Goal: Task Accomplishment & Management: Complete application form

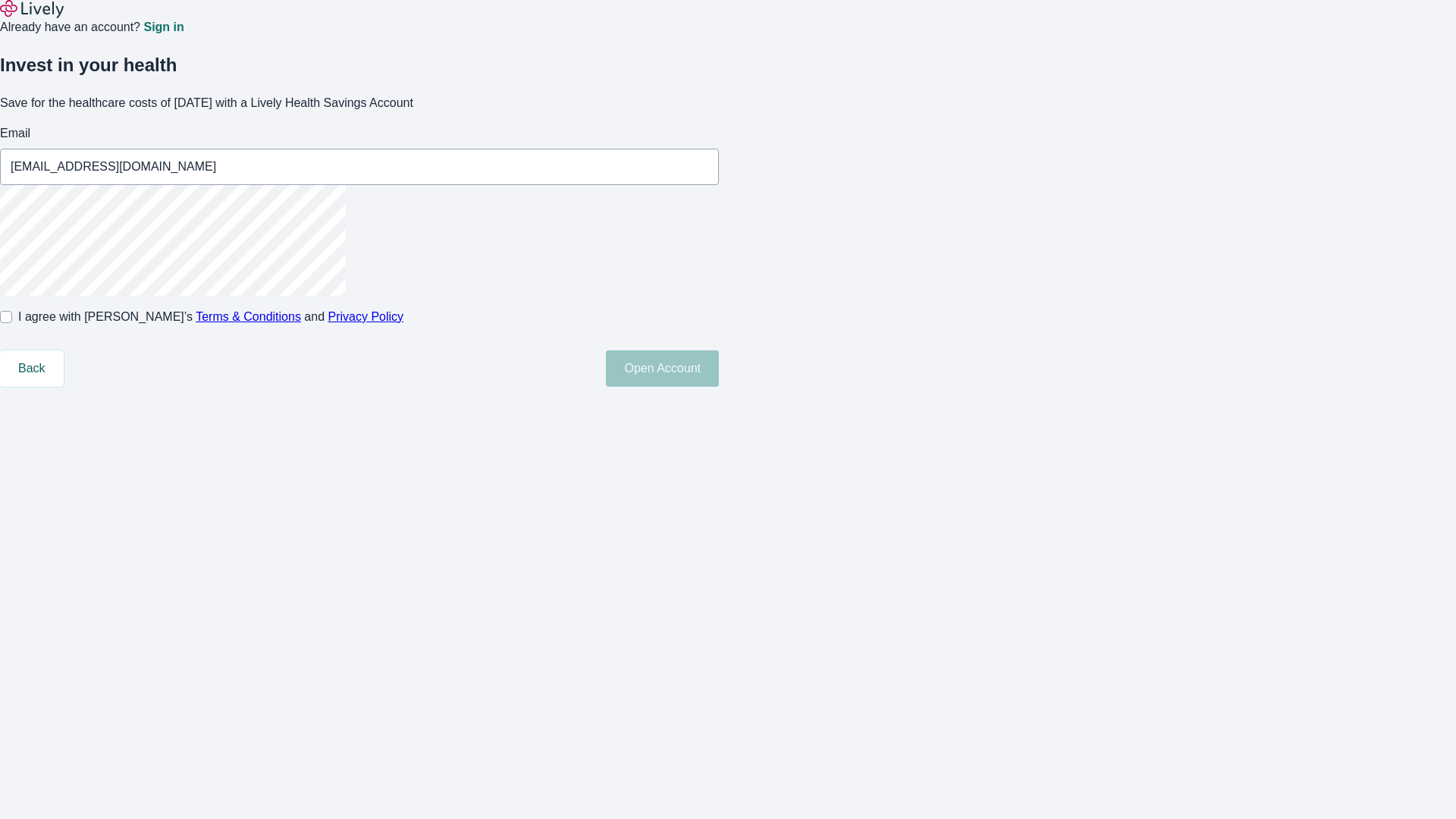
click at [12, 323] on input "I agree with Lively’s Terms & Conditions and Privacy Policy" at bounding box center [6, 317] width 12 height 12
checkbox input "true"
click at [719, 386] on button "Open Account" at bounding box center [662, 368] width 113 height 36
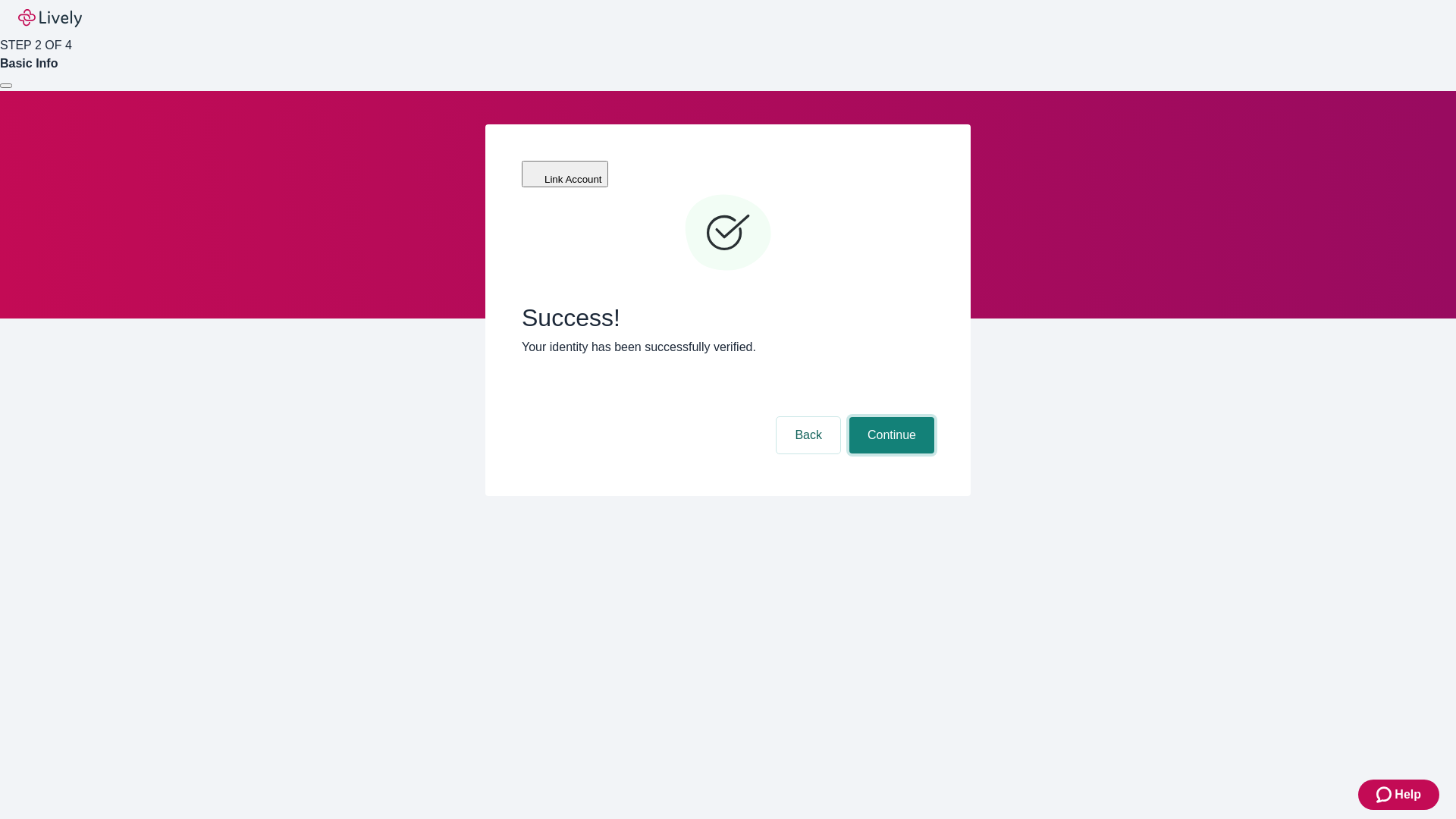
click at [889, 417] on button "Continue" at bounding box center [892, 435] width 85 height 36
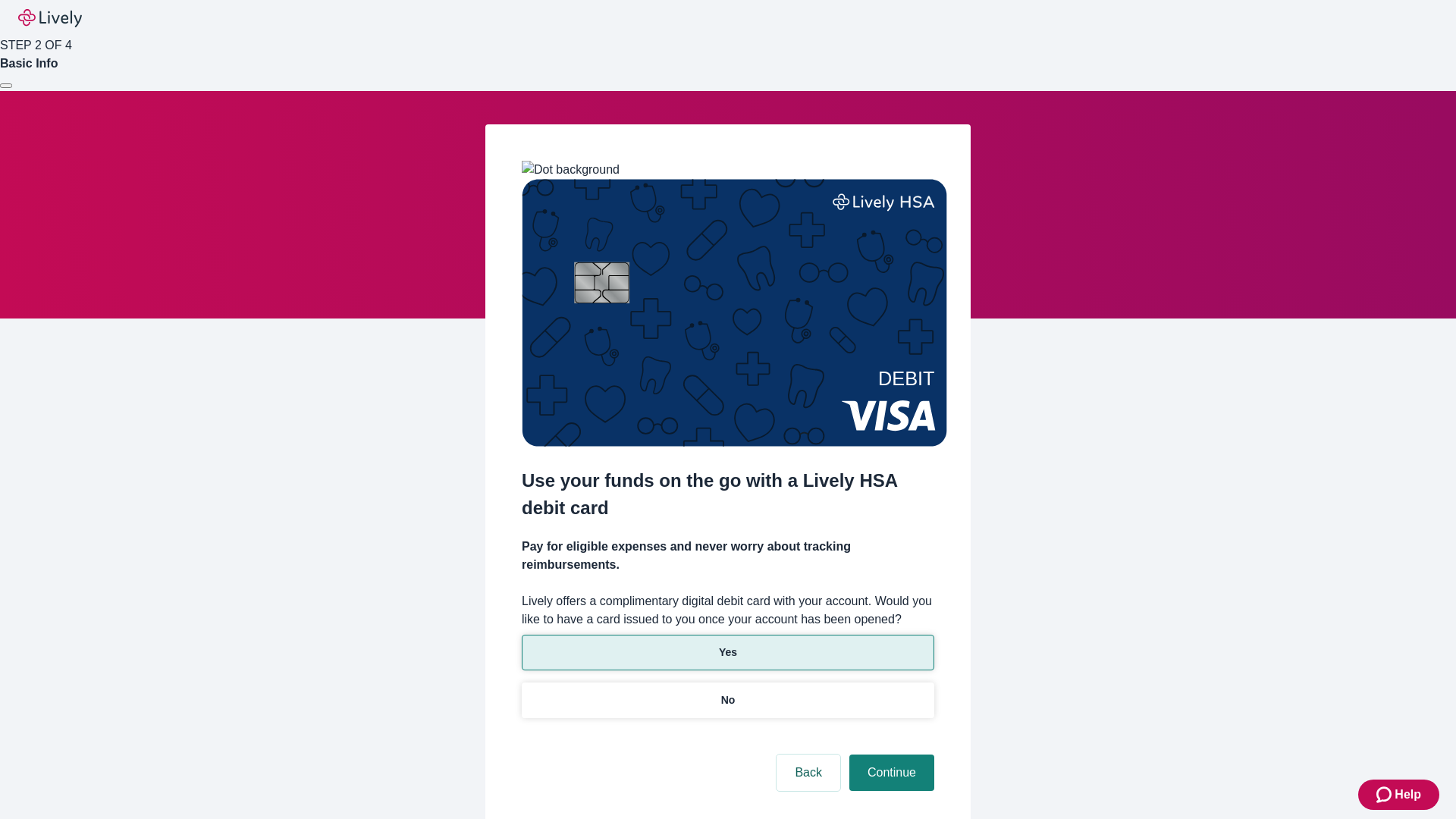
click at [727, 644] on p "Yes" at bounding box center [728, 652] width 18 height 16
click at [889, 755] on button "Continue" at bounding box center [892, 773] width 85 height 36
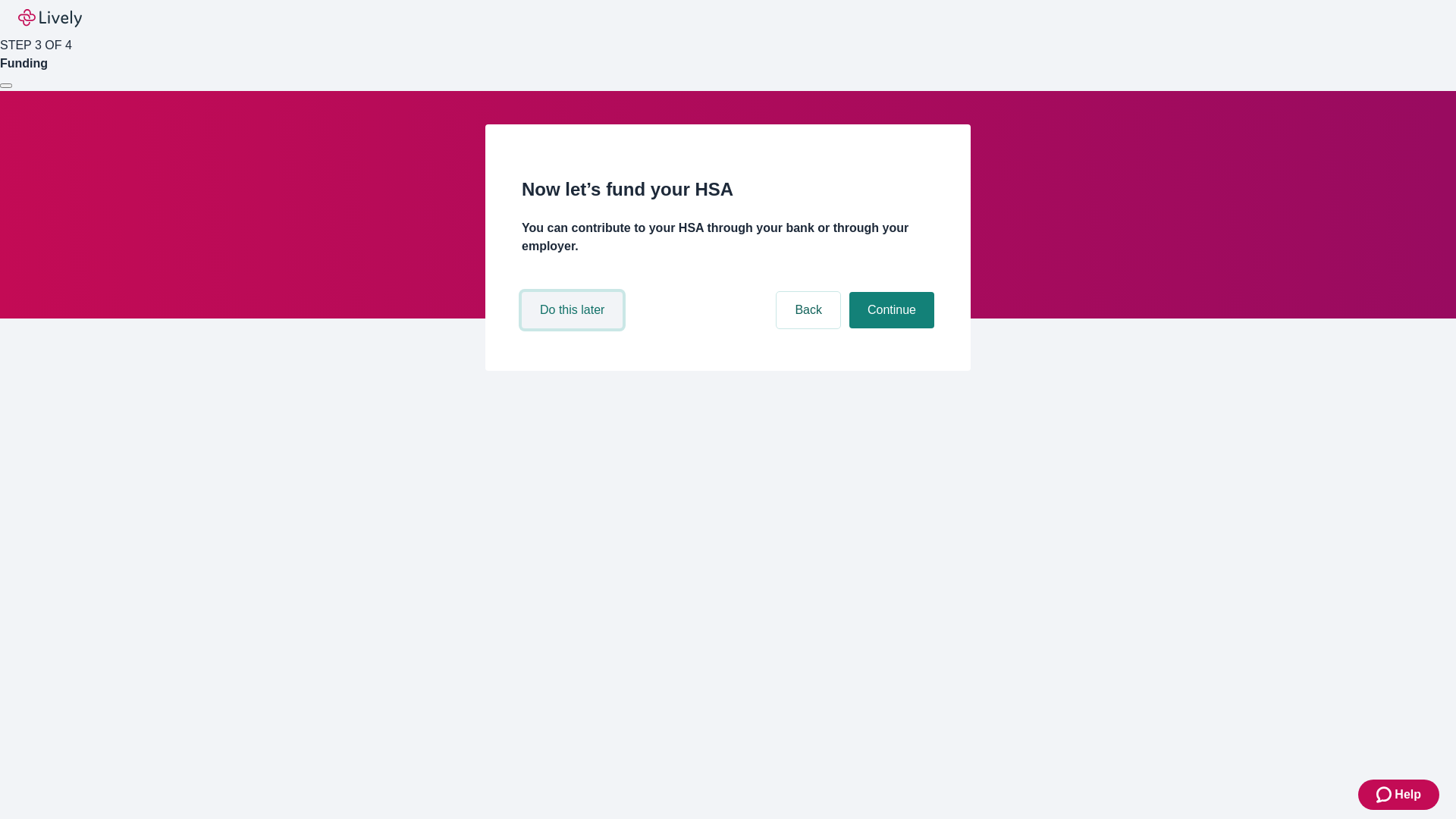
click at [574, 328] on button "Do this later" at bounding box center [572, 310] width 101 height 36
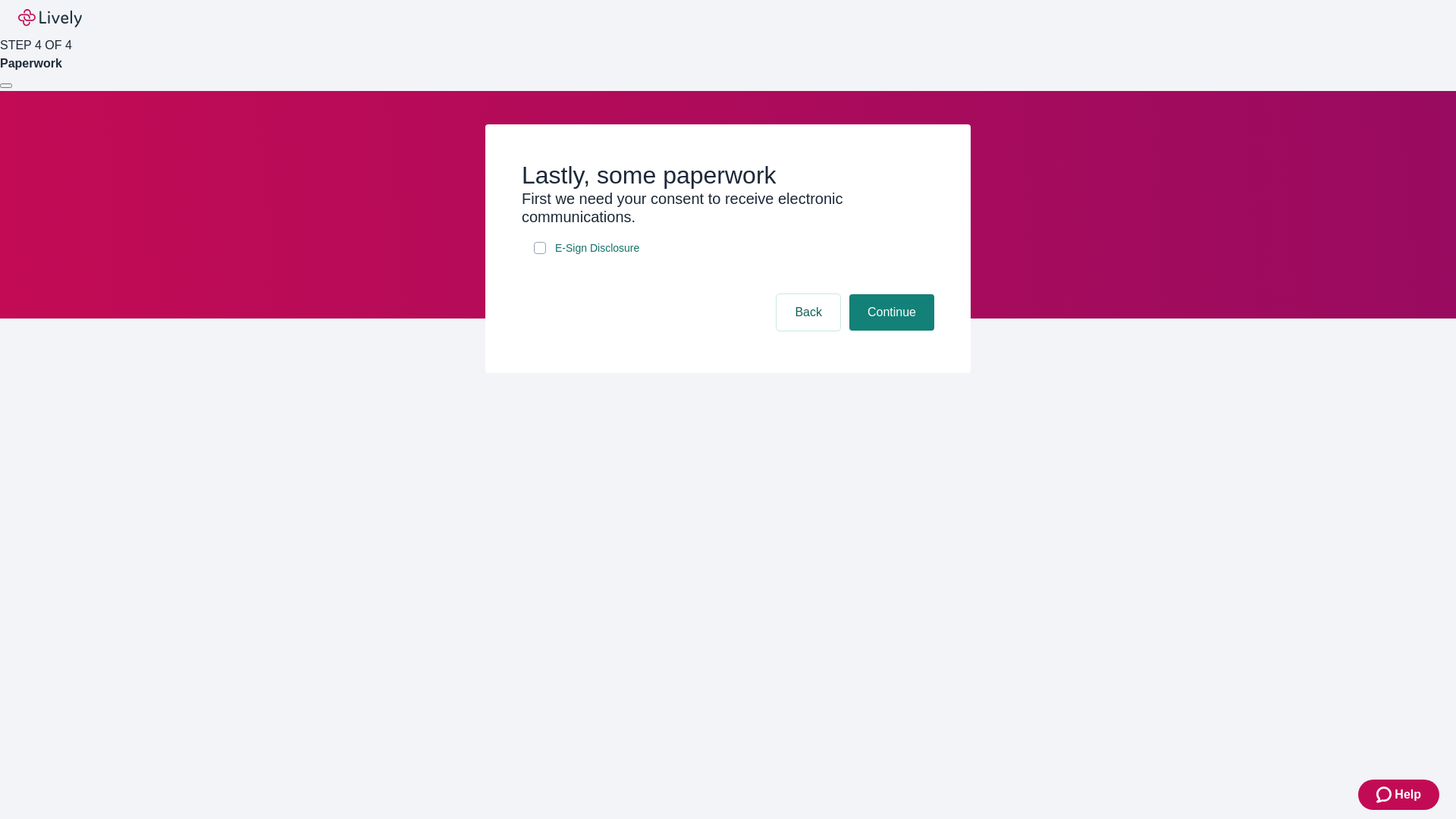
click at [540, 254] on input "E-Sign Disclosure" at bounding box center [540, 248] width 12 height 12
checkbox input "true"
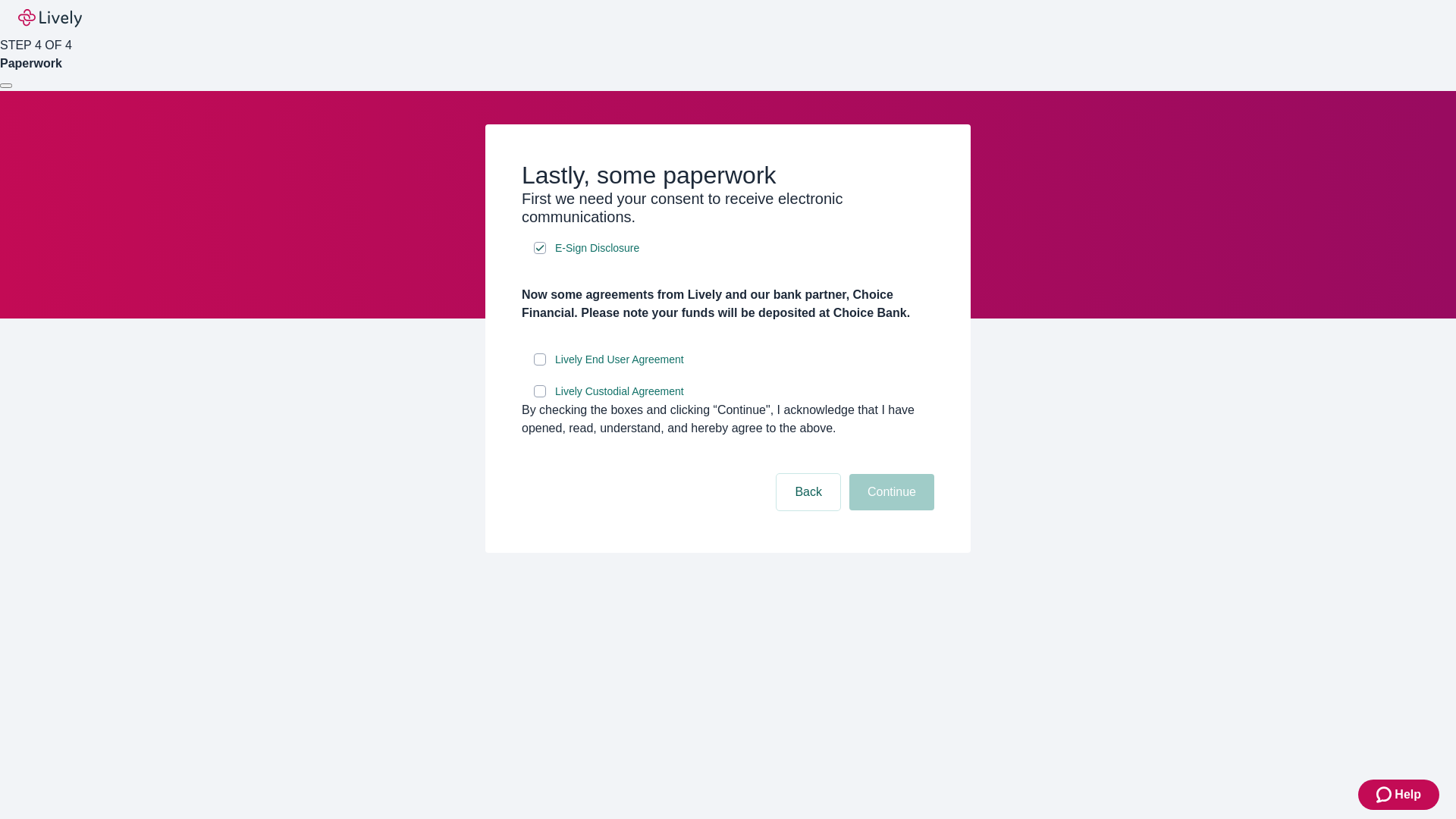
click at [540, 366] on input "Lively End User Agreement" at bounding box center [540, 360] width 12 height 12
checkbox input "true"
click at [540, 398] on input "Lively Custodial Agreement" at bounding box center [540, 392] width 12 height 12
checkbox input "true"
click at [889, 511] on button "Continue" at bounding box center [892, 492] width 85 height 36
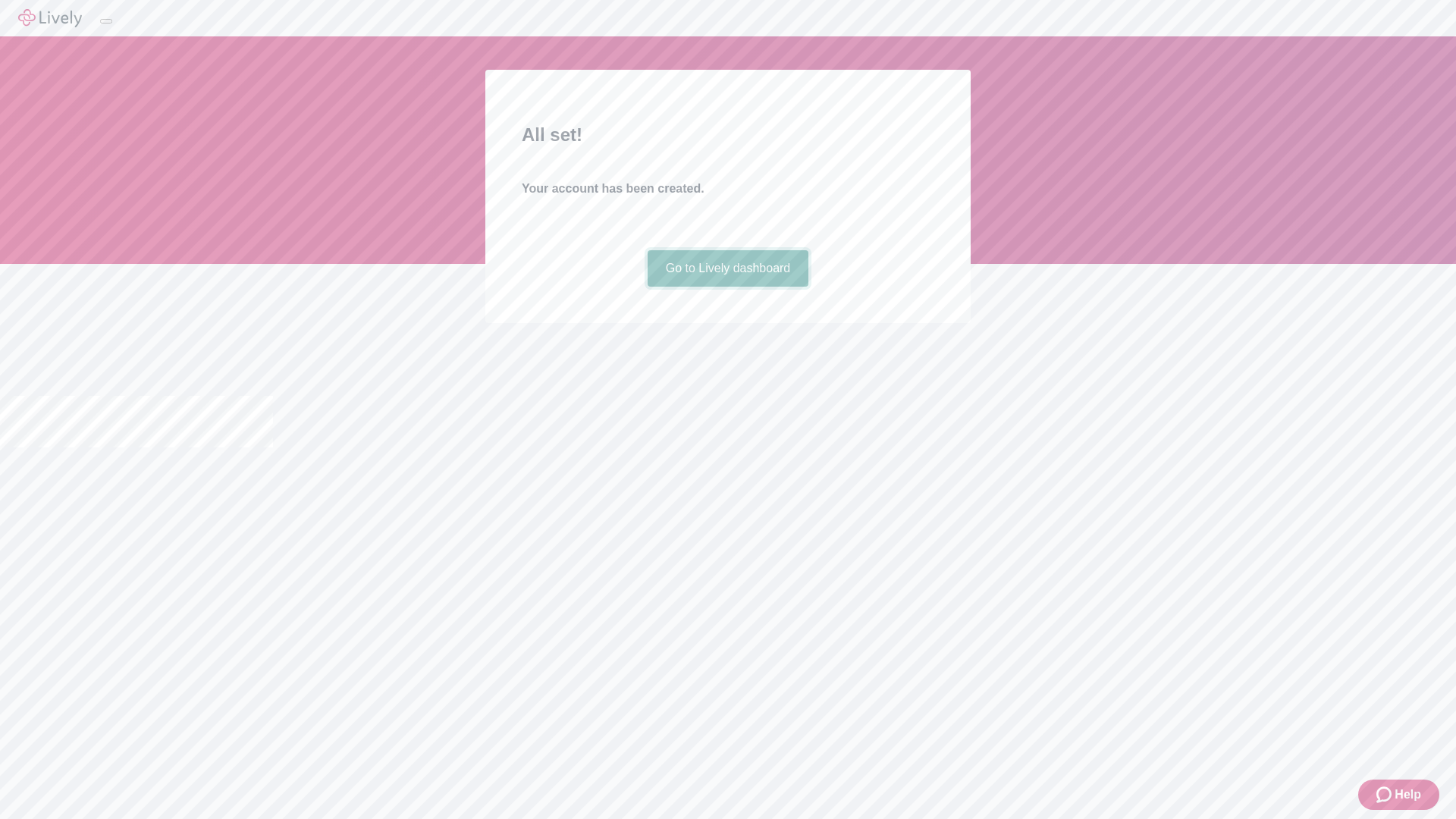
click at [727, 287] on link "Go to Lively dashboard" at bounding box center [728, 268] width 161 height 36
